Goal: Navigation & Orientation: Understand site structure

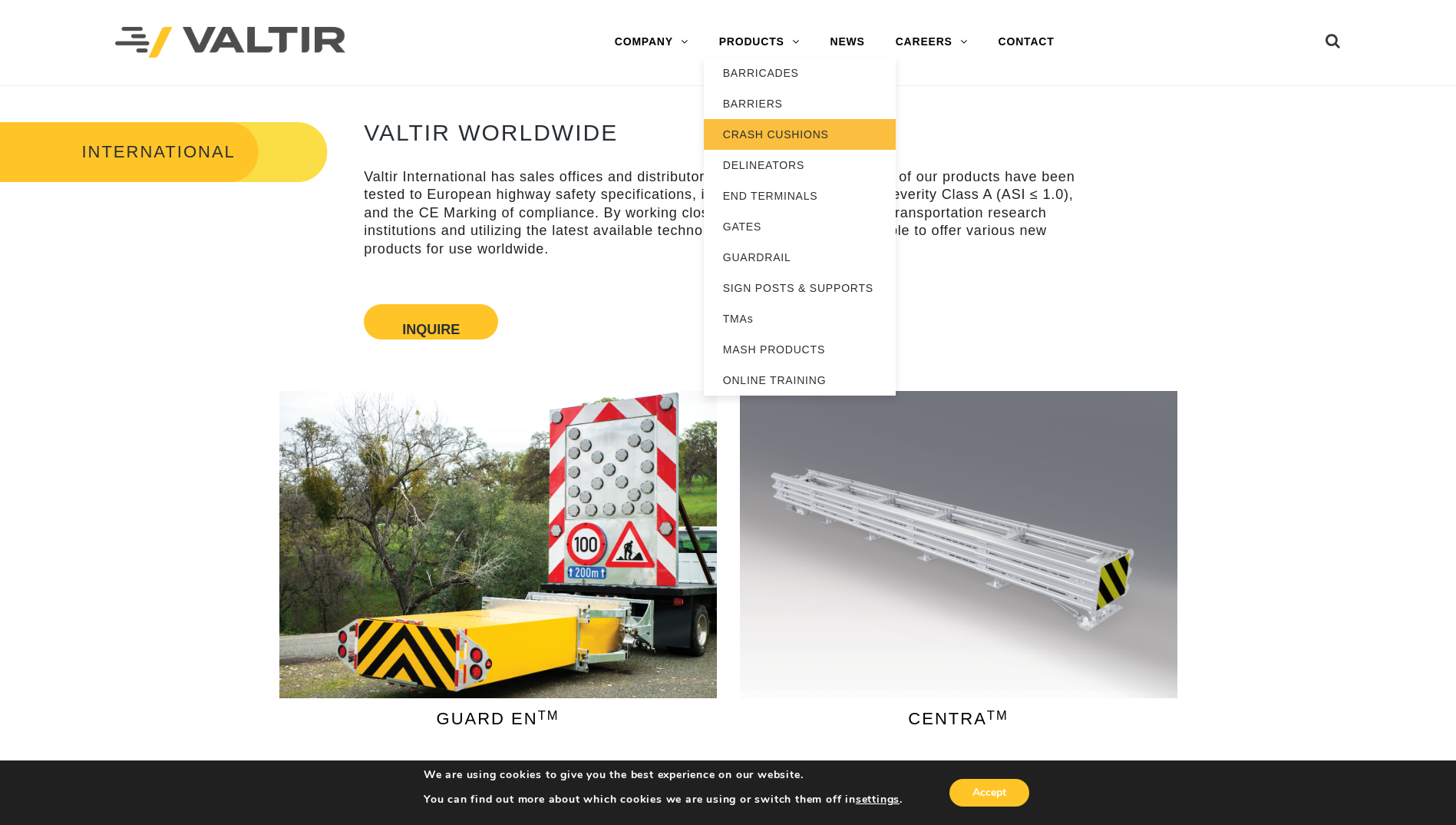
click at [761, 136] on link "CRASH CUSHIONS" at bounding box center [800, 135] width 191 height 30
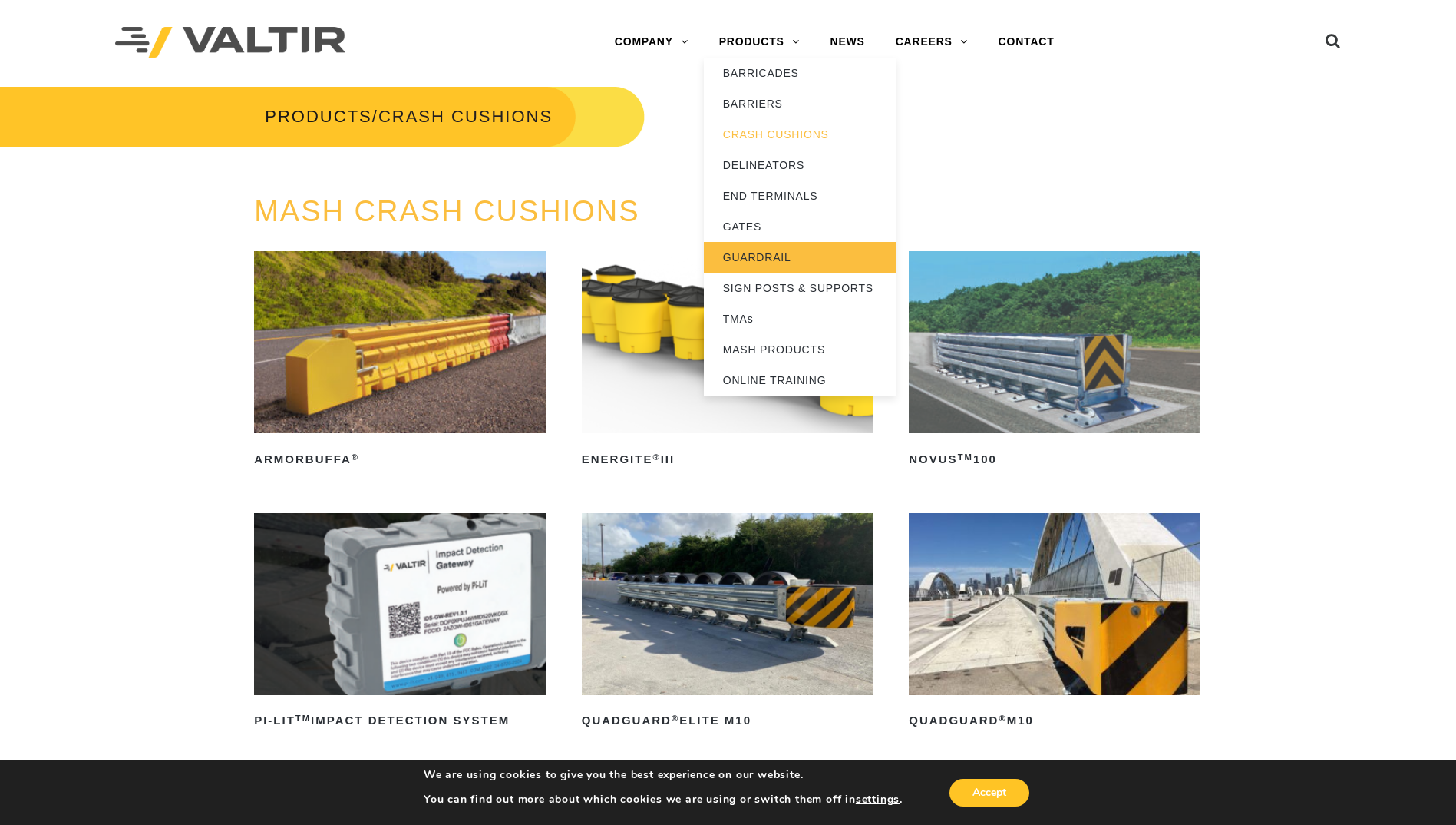
click at [753, 257] on link "GUARDRAIL" at bounding box center [800, 257] width 191 height 30
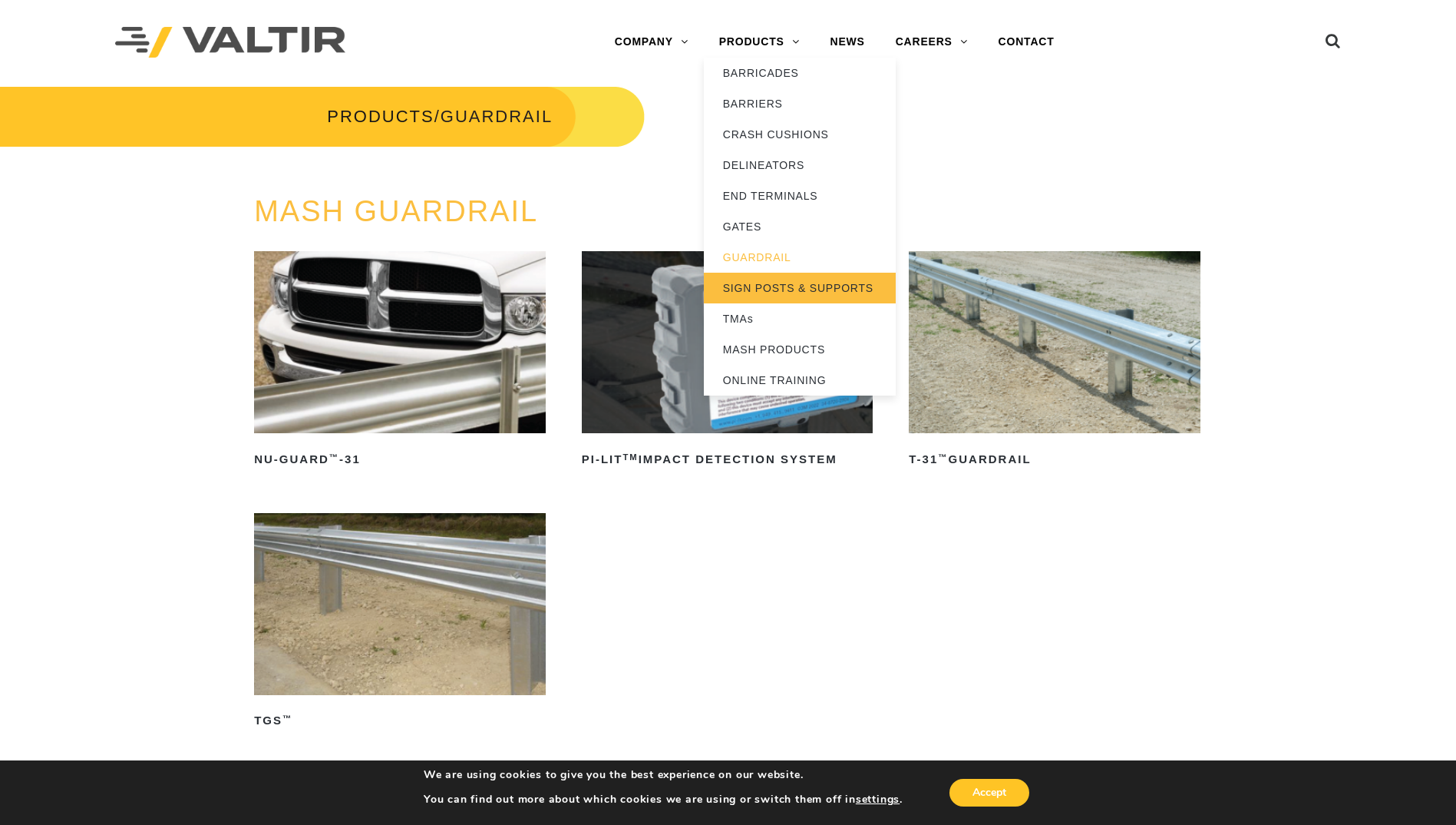
click at [754, 284] on link "SIGN POSTS & SUPPORTS" at bounding box center [800, 288] width 191 height 30
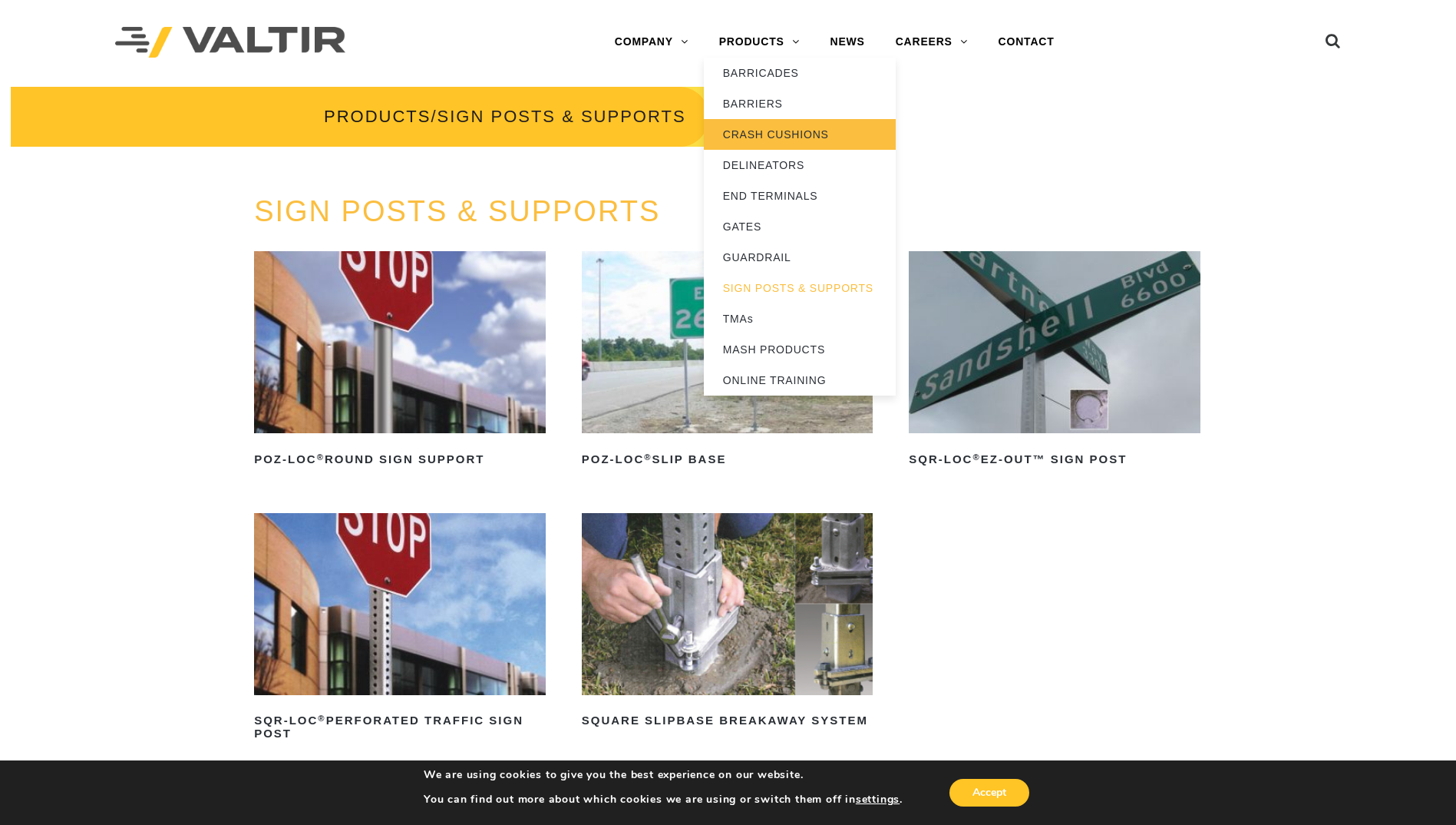
click at [755, 134] on link "CRASH CUSHIONS" at bounding box center [800, 135] width 191 height 30
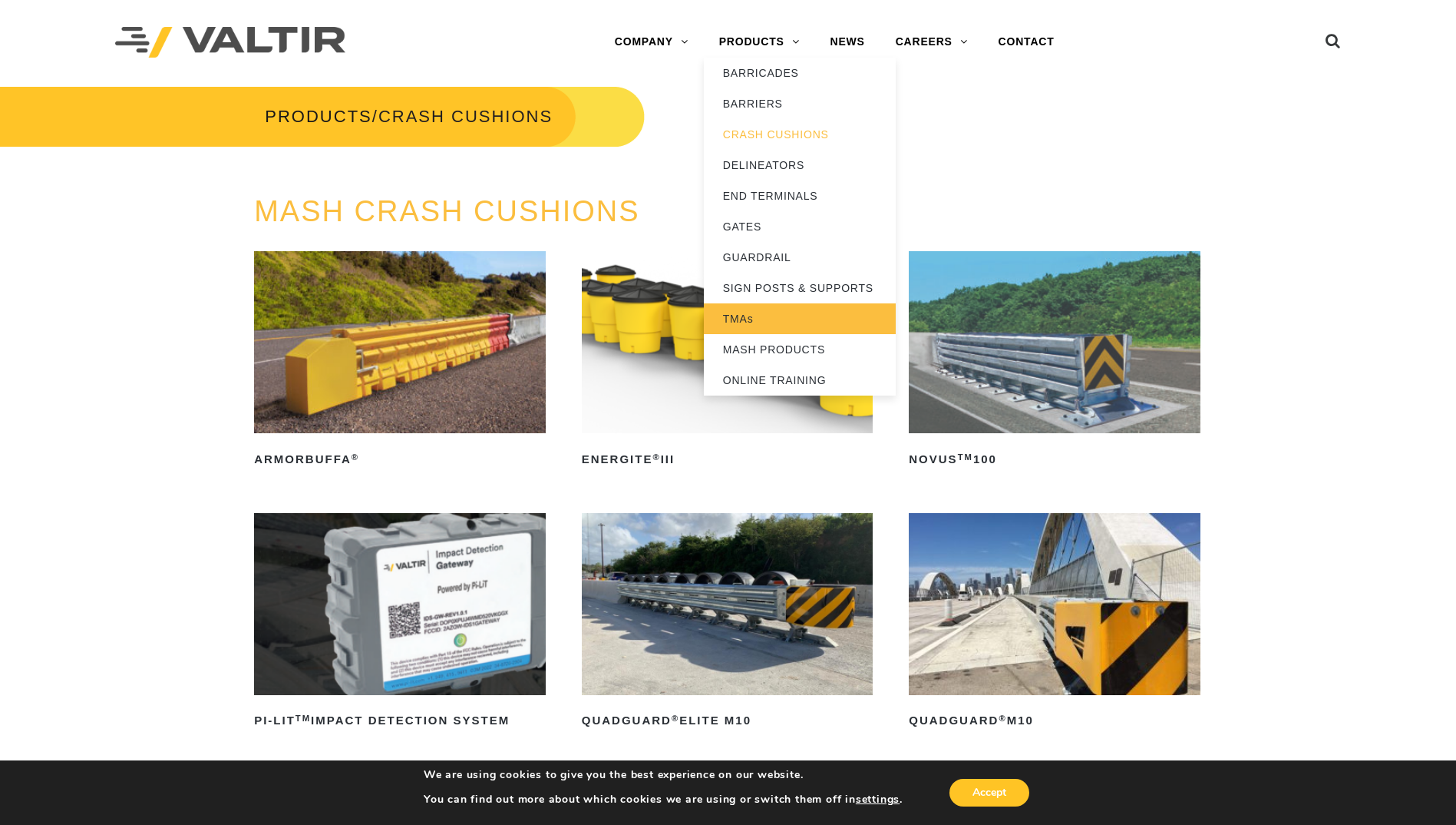
click at [749, 320] on link "TMAs" at bounding box center [800, 319] width 191 height 30
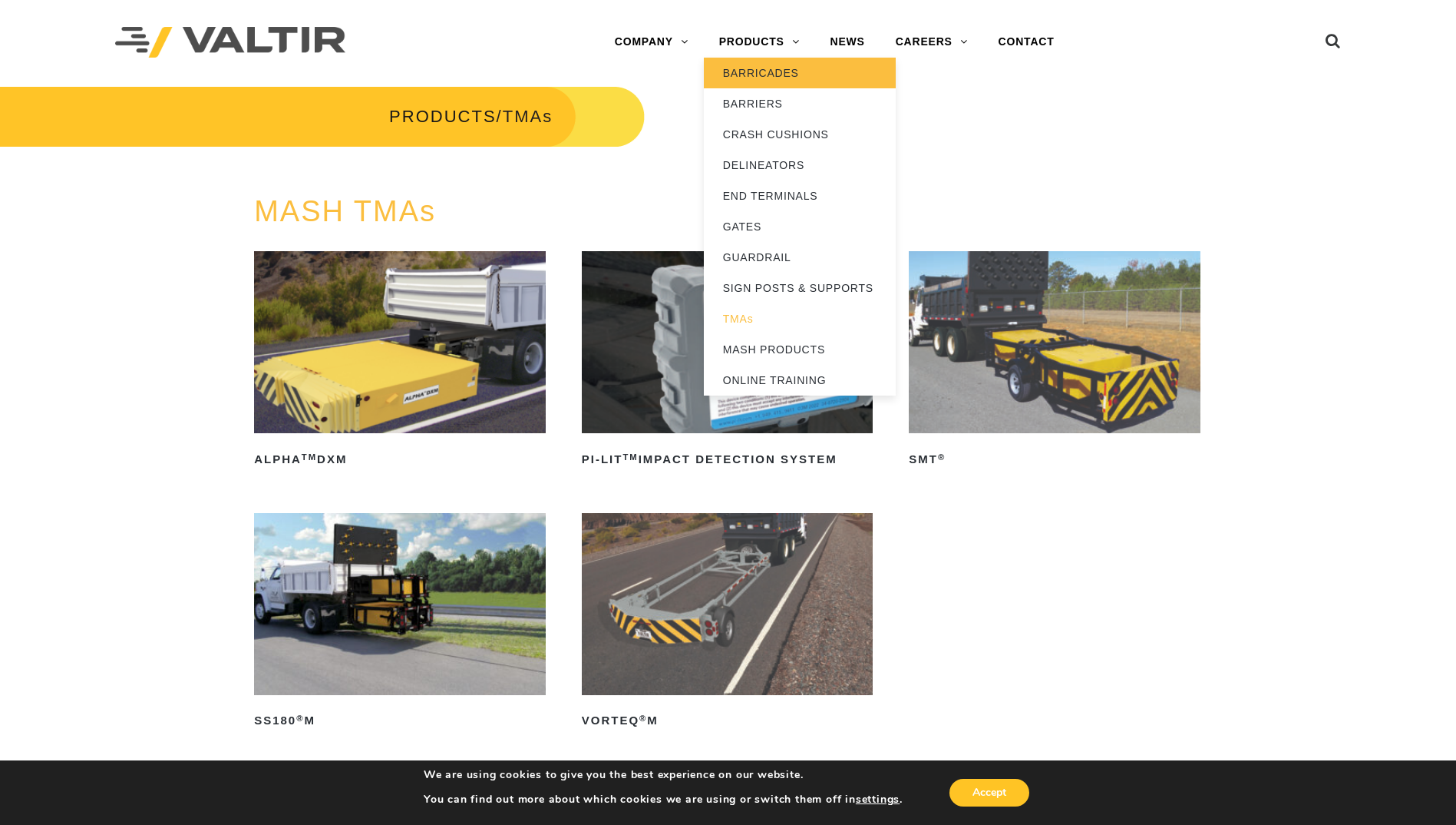
click at [750, 75] on link "BARRICADES" at bounding box center [800, 73] width 191 height 30
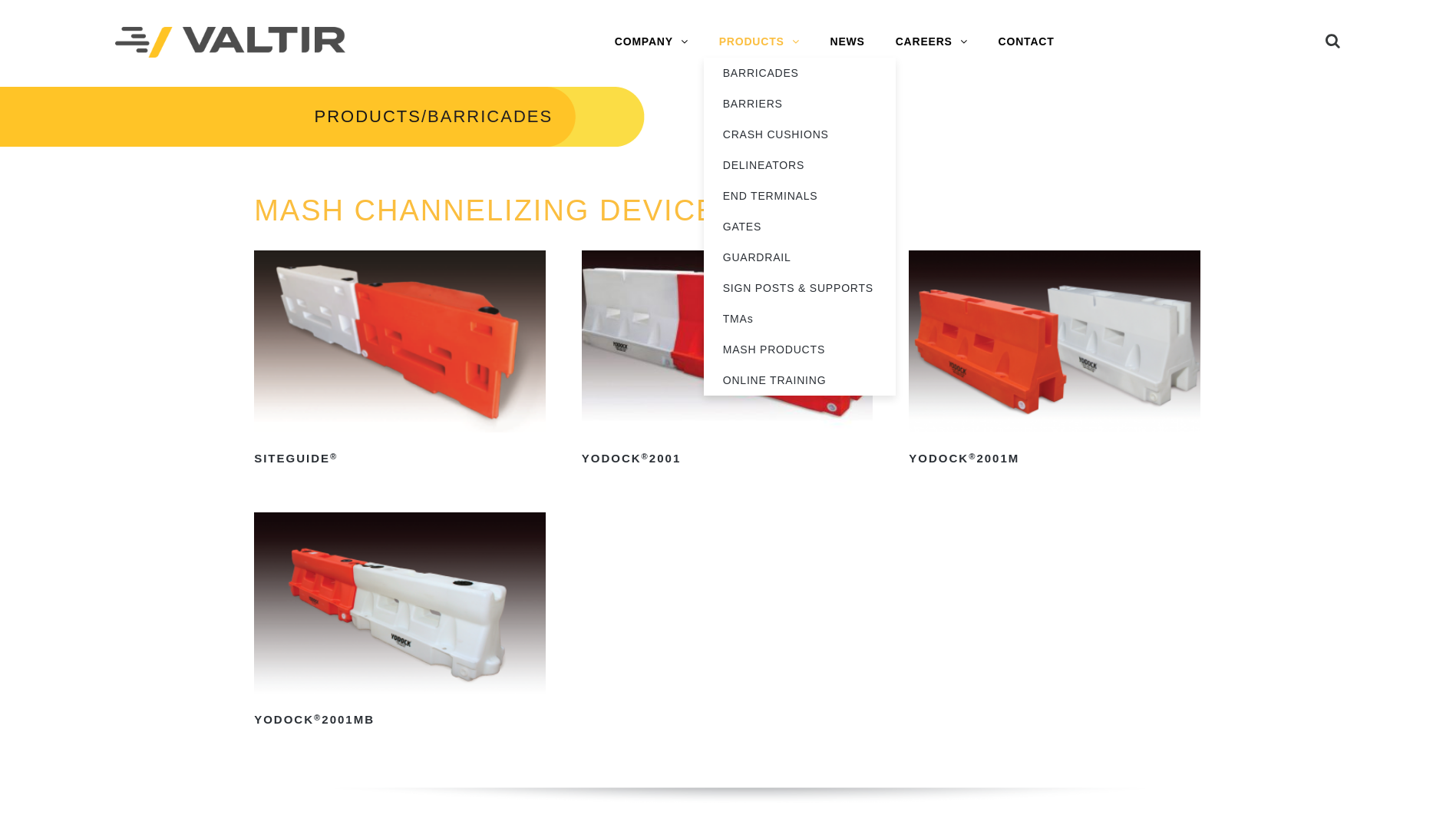
click at [748, 46] on link "PRODUCTS" at bounding box center [759, 42] width 111 height 30
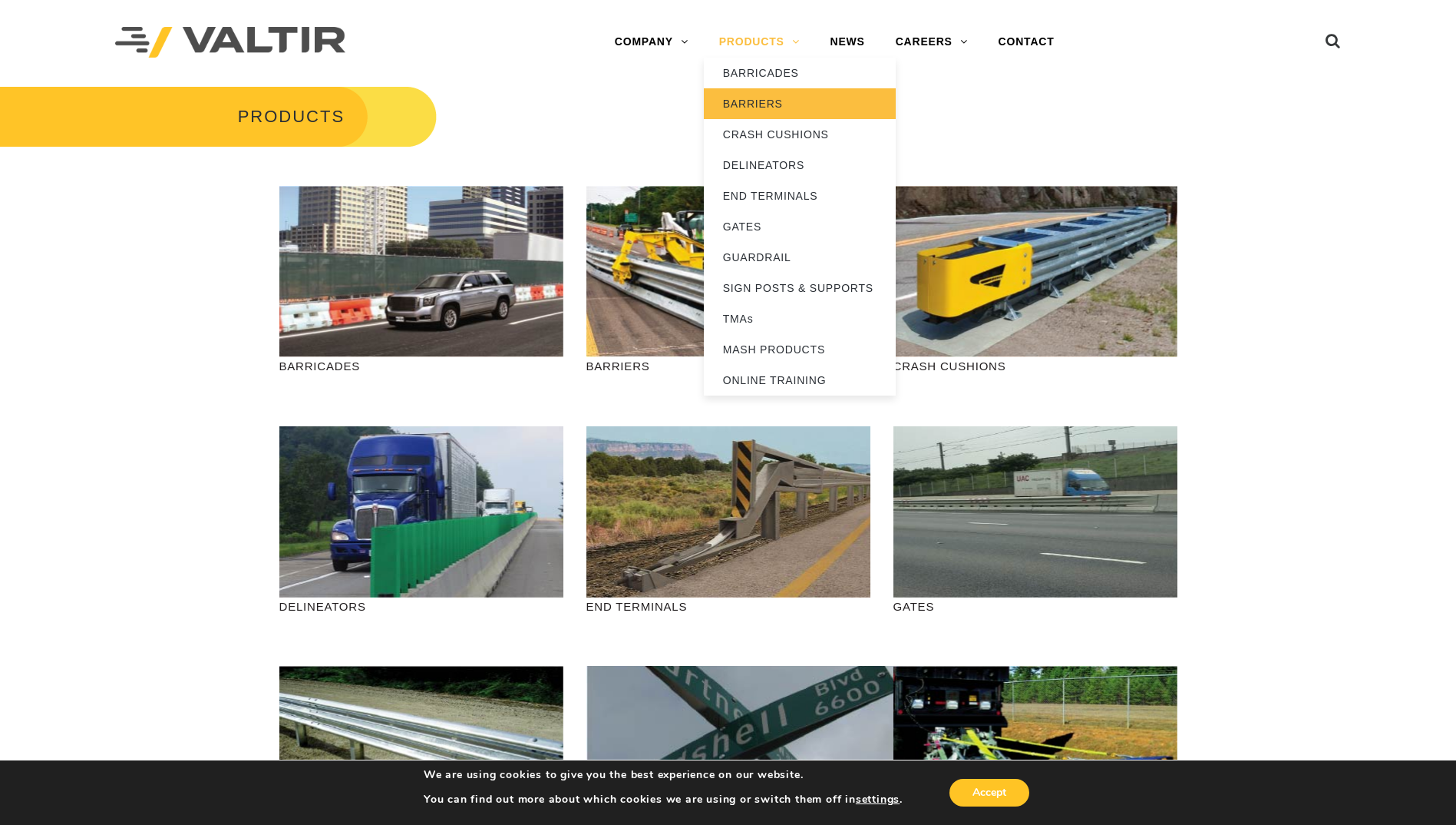
click at [729, 107] on link "BARRIERS" at bounding box center [800, 103] width 191 height 30
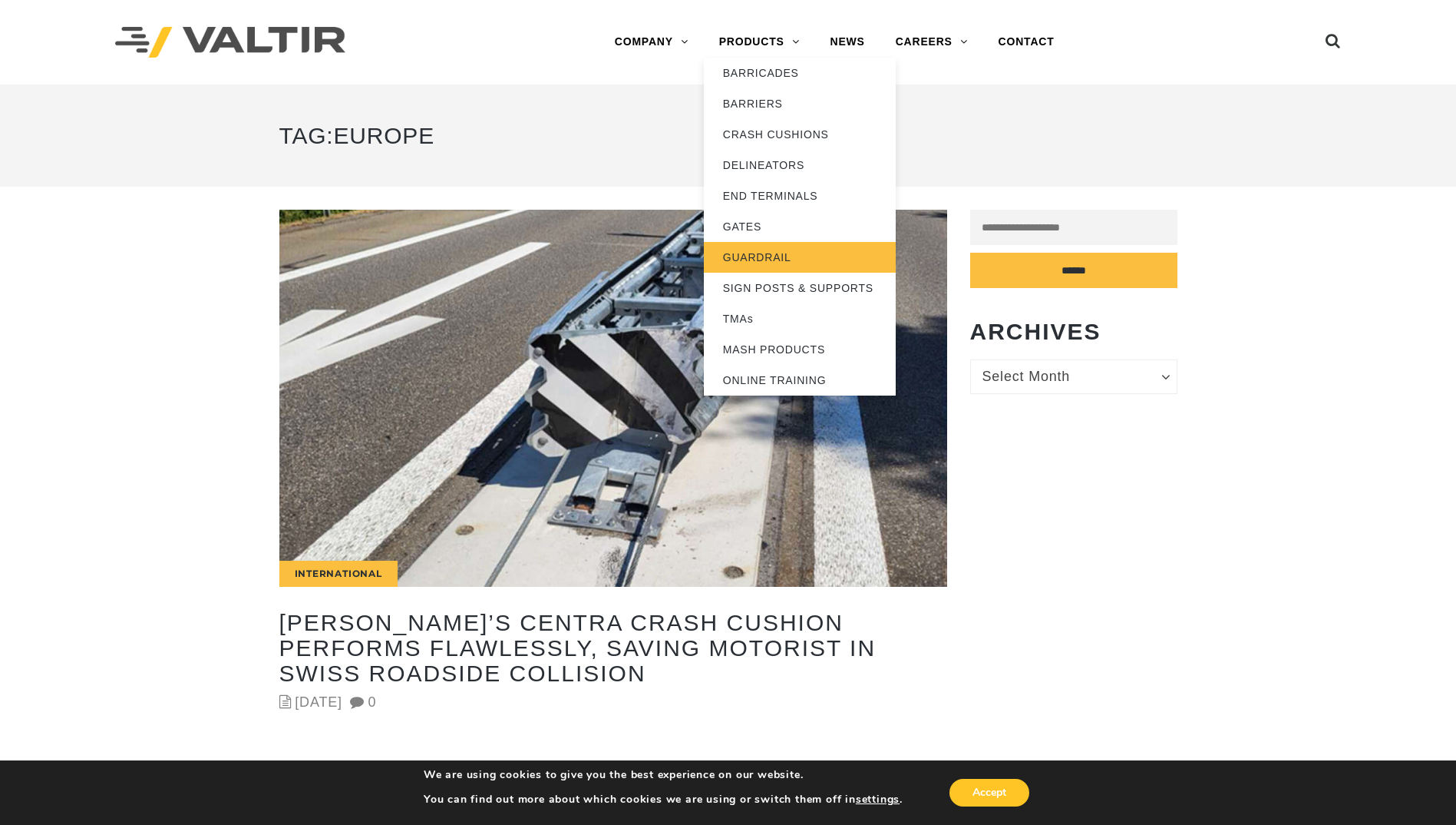
click at [760, 257] on link "GUARDRAIL" at bounding box center [800, 257] width 191 height 30
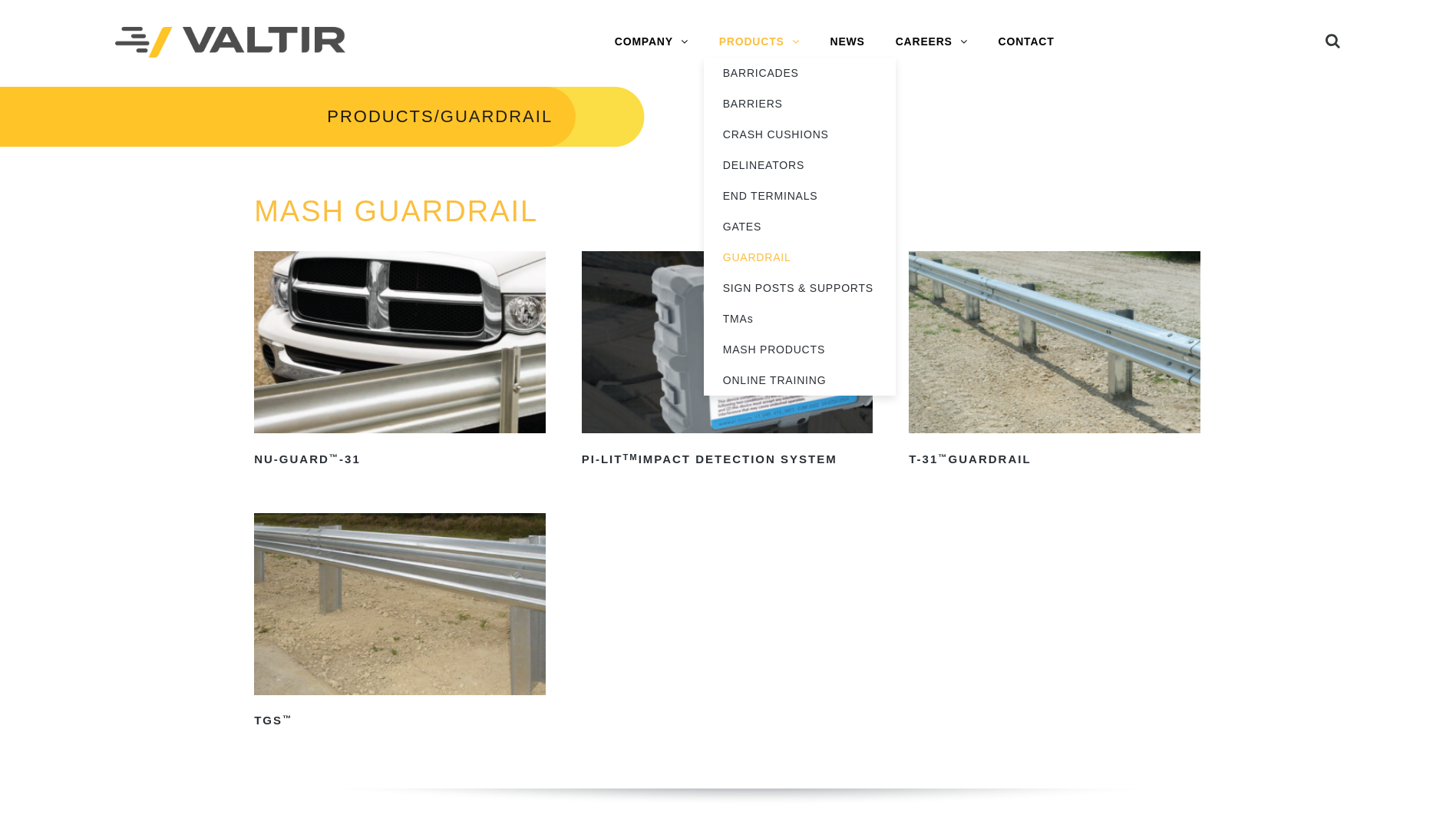
click at [744, 39] on link "PRODUCTS" at bounding box center [759, 42] width 111 height 30
